Goal: Task Accomplishment & Management: Use online tool/utility

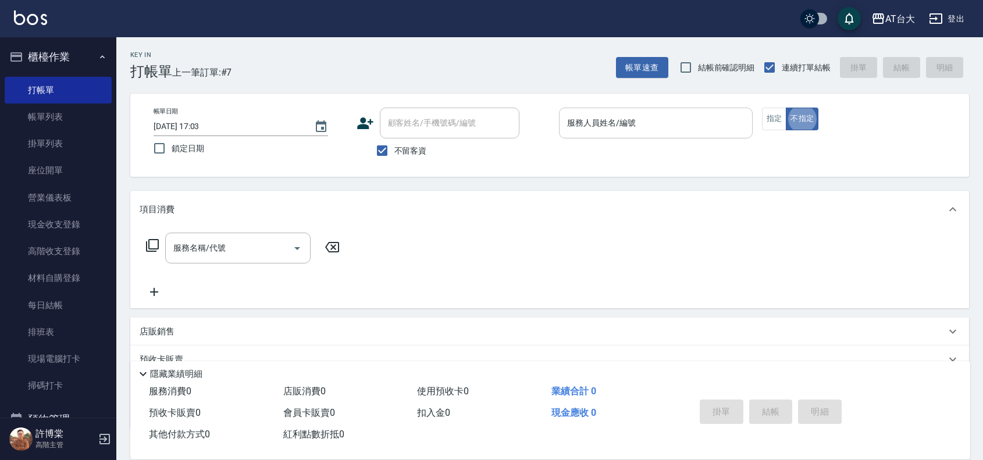
click at [699, 120] on input "服務人員姓名/編號" at bounding box center [655, 123] width 183 height 20
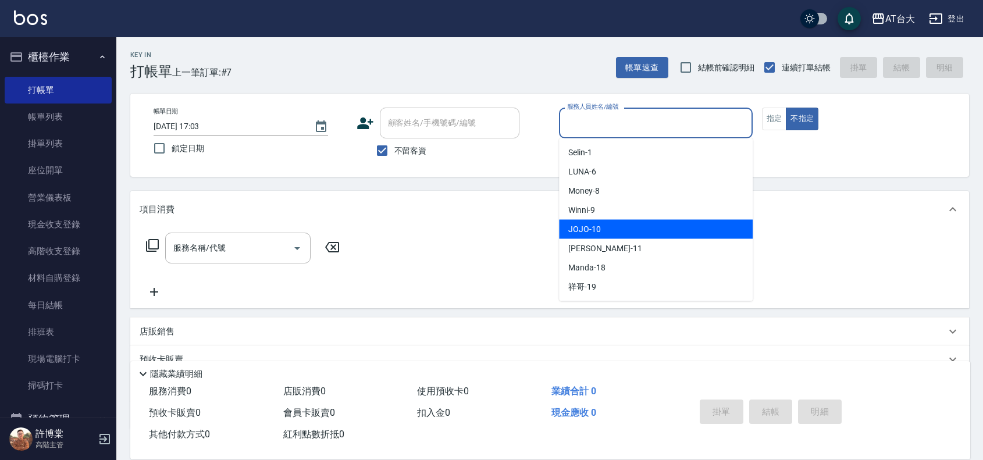
click at [641, 232] on div "JOJO -10" at bounding box center [656, 229] width 194 height 19
type input "JOJO-10"
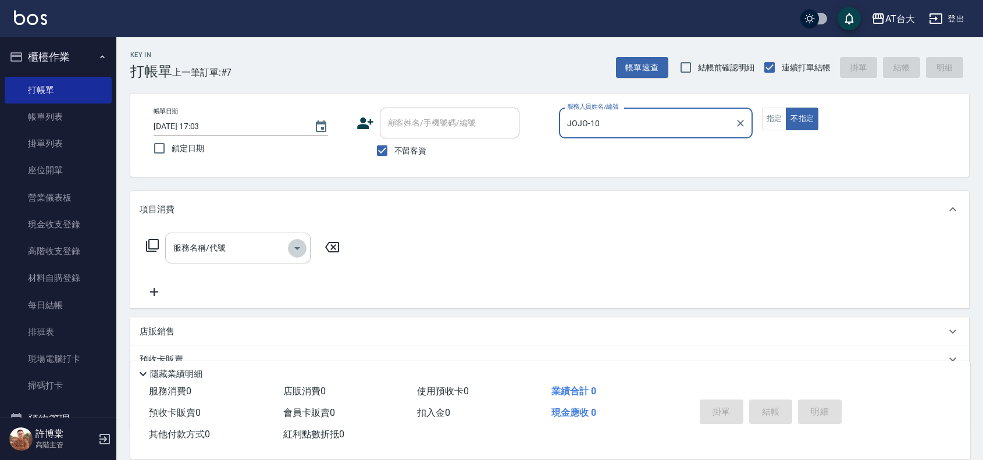
click at [290, 241] on icon "Open" at bounding box center [297, 248] width 14 height 14
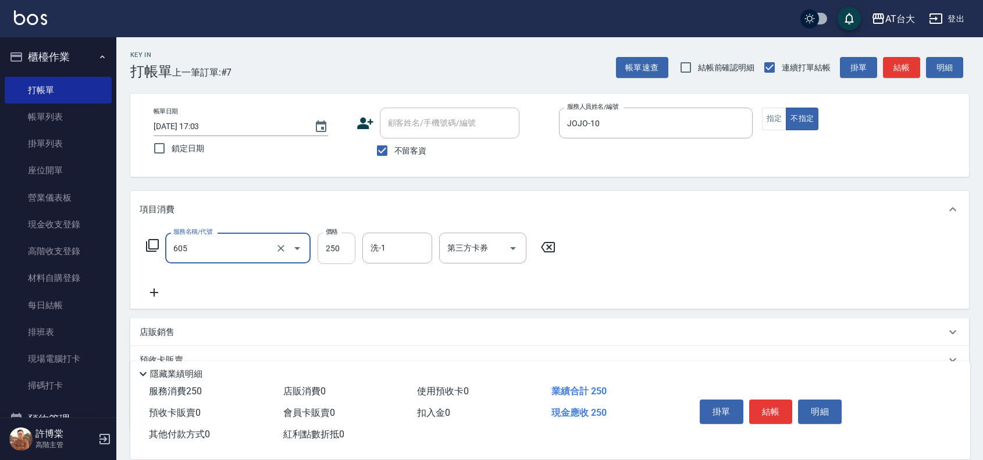
type input "洗髮 (女)(605)"
click at [344, 255] on input "250" at bounding box center [337, 248] width 38 height 31
type input "350"
click at [760, 406] on button "結帳" at bounding box center [771, 412] width 44 height 24
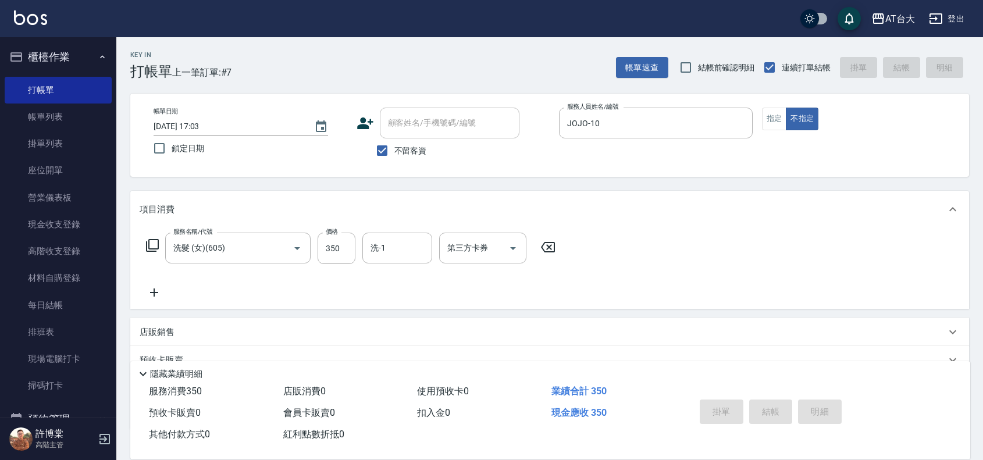
type input "[DATE] 17:47"
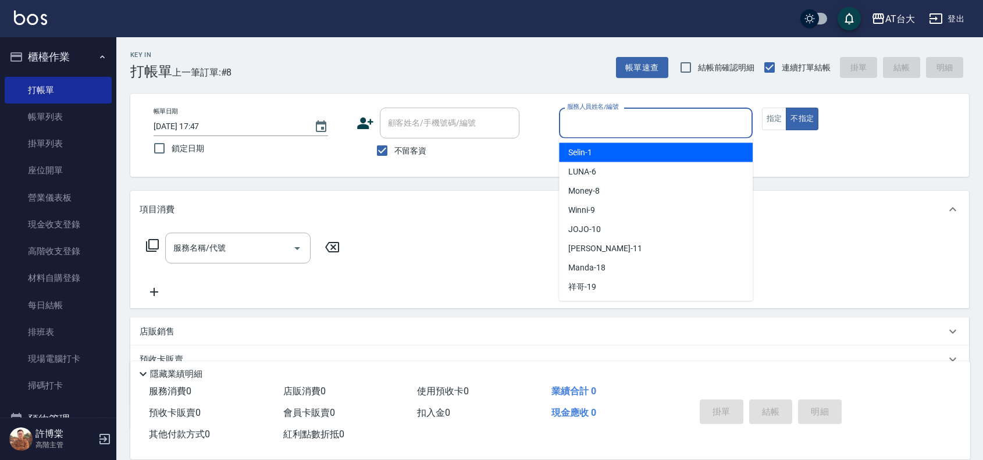
click at [623, 128] on input "服務人員姓名/編號" at bounding box center [655, 123] width 183 height 20
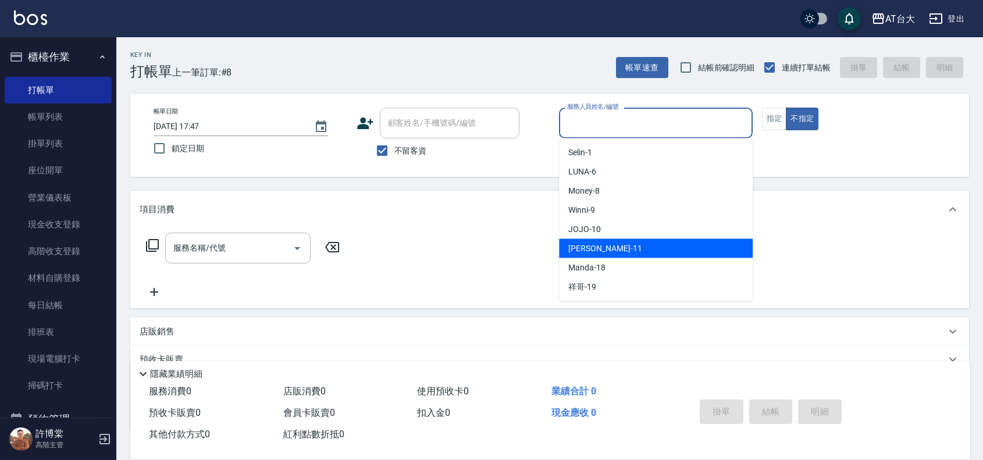
click at [615, 248] on div "[PERSON_NAME] -11" at bounding box center [656, 248] width 194 height 19
type input "[PERSON_NAME]-11"
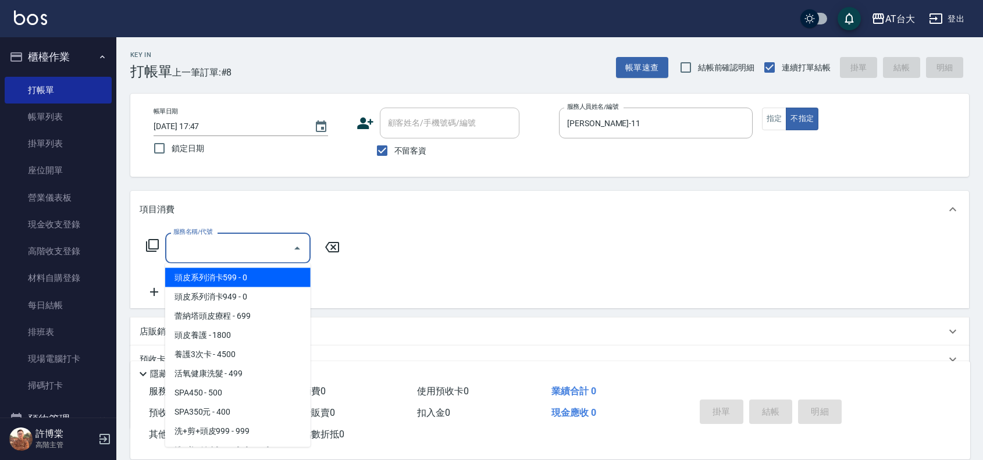
click at [232, 238] on input "服務名稱/代號" at bounding box center [229, 248] width 118 height 20
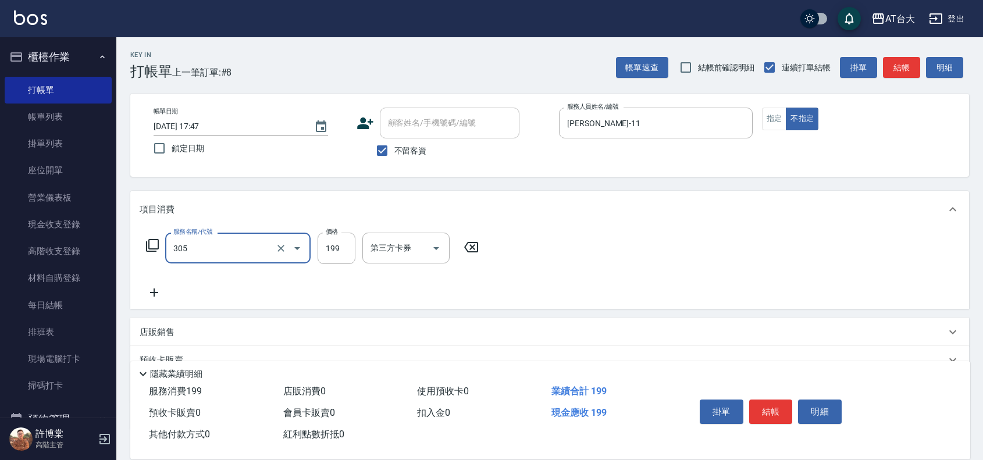
type input "剪髮(305)"
type input "250"
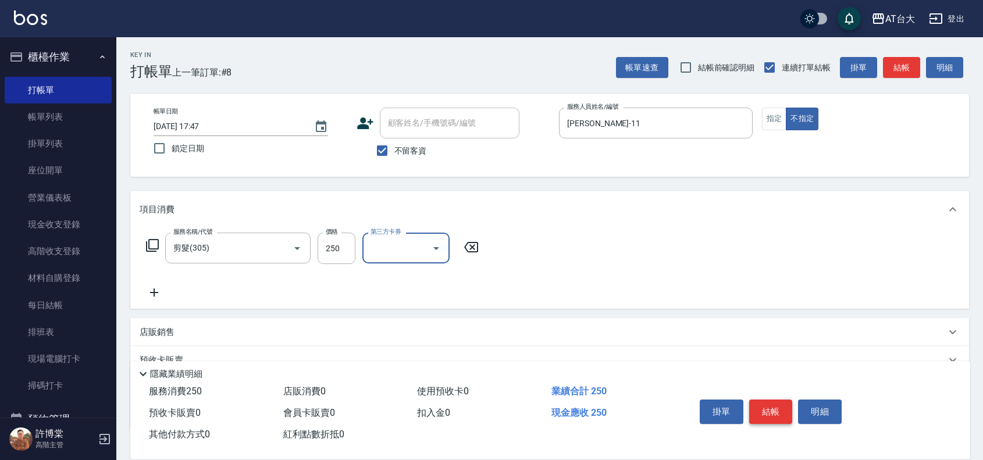
click at [772, 402] on button "結帳" at bounding box center [771, 412] width 44 height 24
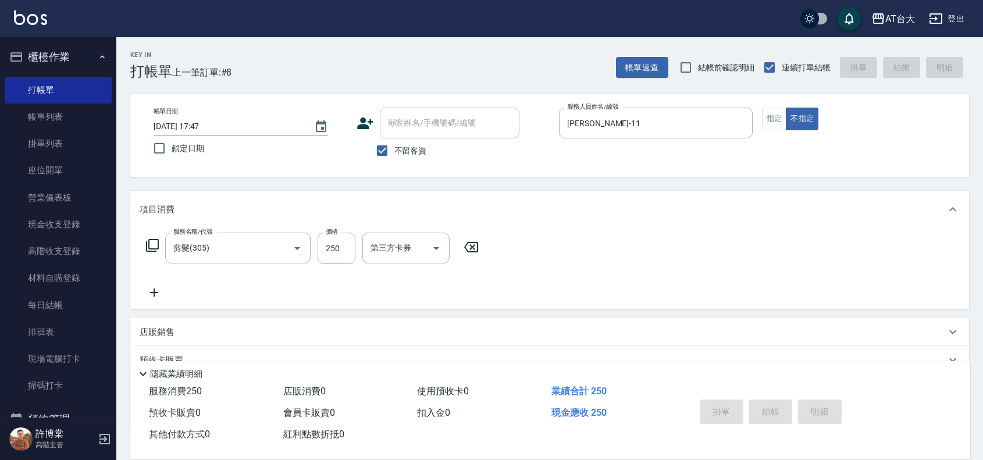
type input "[DATE] 17:49"
